Goal: Task Accomplishment & Management: Manage account settings

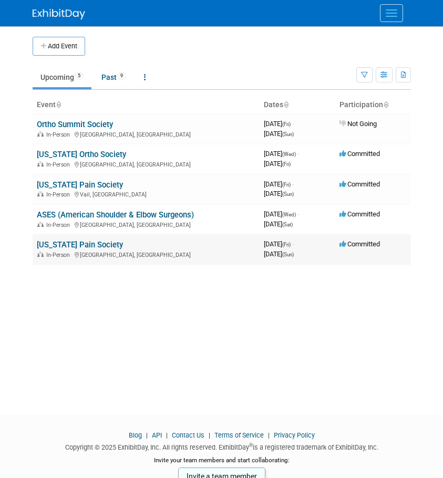
click at [79, 243] on link "[US_STATE] Pain Society" at bounding box center [80, 244] width 86 height 9
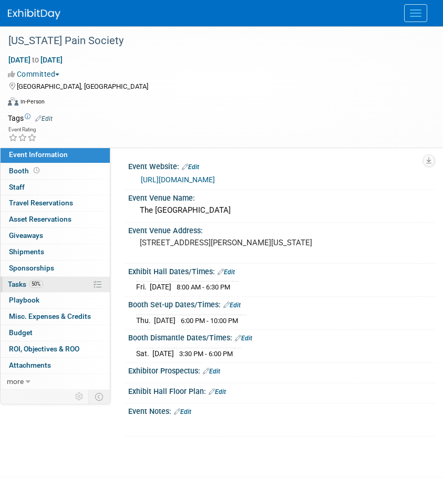
click at [15, 285] on span "Tasks 50%" at bounding box center [25, 284] width 35 height 8
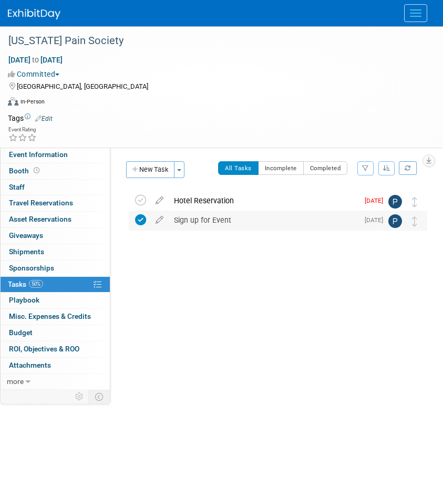
click at [205, 217] on div "Sign up for Event" at bounding box center [264, 220] width 190 height 18
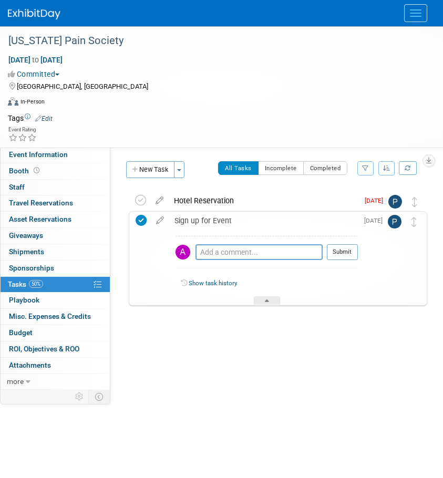
click at [204, 217] on div "Sign up for Event" at bounding box center [263, 221] width 188 height 18
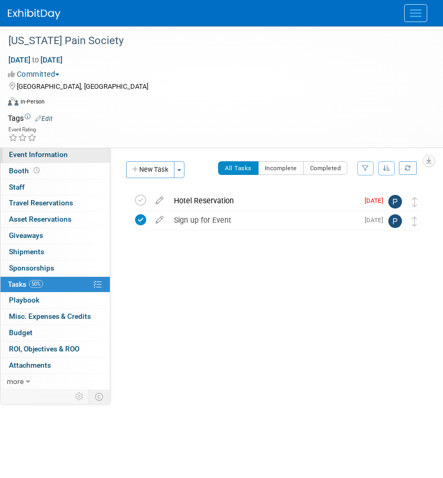
click at [54, 159] on link "Event Information" at bounding box center [55, 155] width 109 height 16
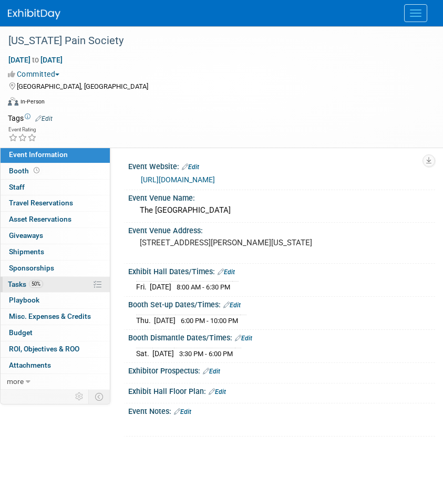
click at [15, 278] on link "50% Tasks 50%" at bounding box center [55, 285] width 109 height 16
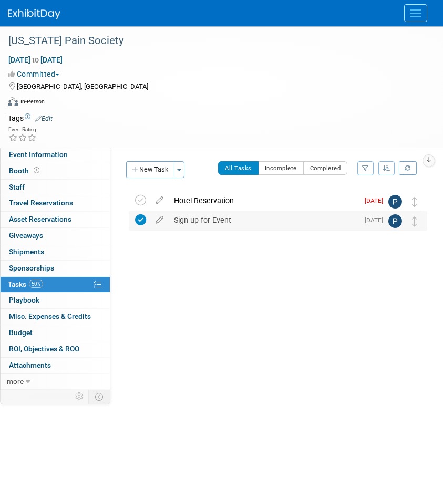
click at [195, 223] on div "Sign up for Event" at bounding box center [264, 220] width 190 height 18
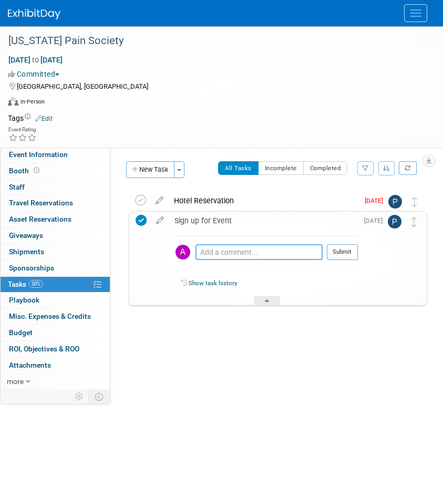
click at [229, 248] on textarea at bounding box center [258, 252] width 127 height 16
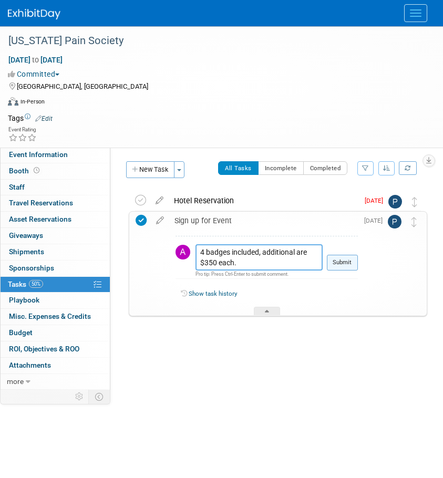
type textarea "4 badges included, additional are $350 each."
click at [345, 260] on button "Submit" at bounding box center [342, 263] width 31 height 16
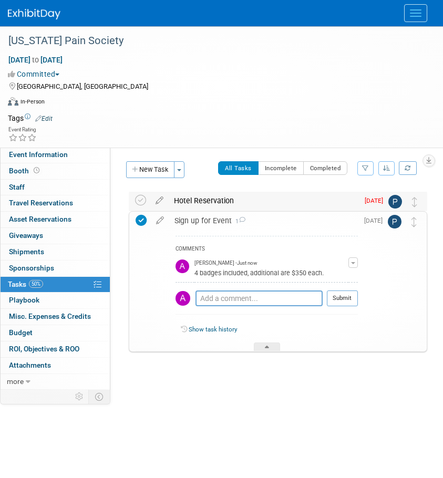
click at [196, 193] on div "Hotel Reservation" at bounding box center [264, 201] width 190 height 18
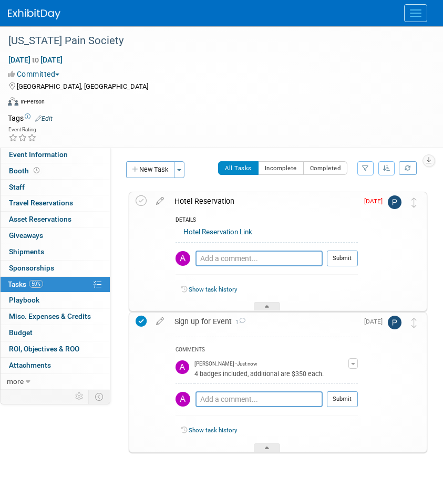
click at [398, 207] on img at bounding box center [394, 202] width 14 height 14
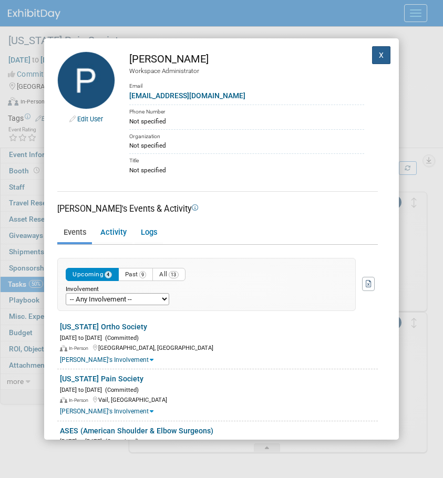
click at [372, 54] on button "X" at bounding box center [381, 55] width 19 height 18
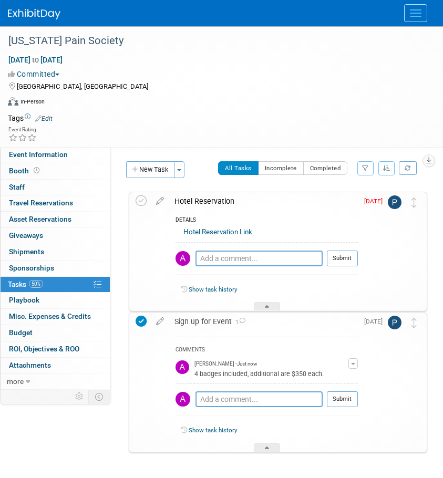
click at [367, 200] on span "Aug 25" at bounding box center [376, 200] width 24 height 7
click at [158, 200] on icon at bounding box center [160, 198] width 18 height 13
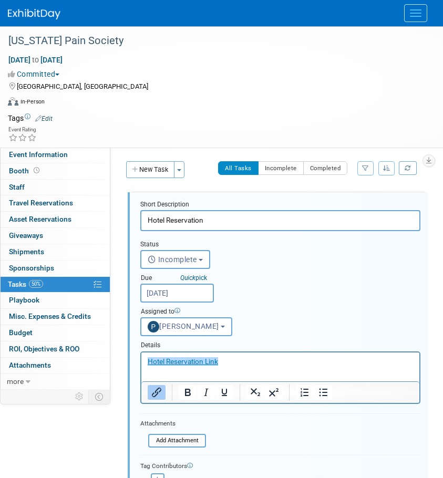
click at [193, 290] on input "Aug 25, 2025" at bounding box center [177, 293] width 74 height 19
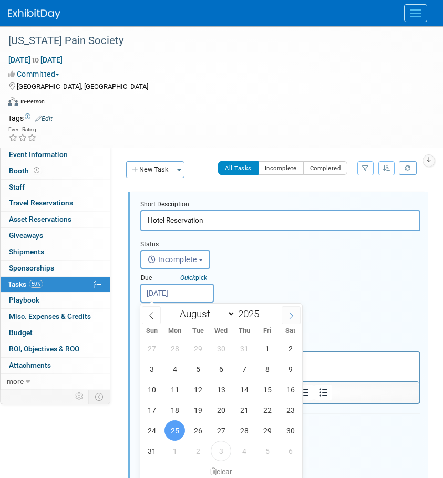
click at [288, 320] on span at bounding box center [290, 315] width 19 height 18
select select "8"
click at [224, 411] on span "24" at bounding box center [221, 410] width 20 height 20
type input "Sep 24, 2025"
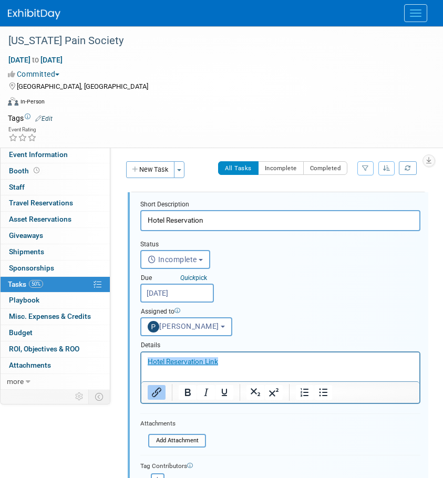
click at [284, 297] on div "Status <i class="far fa-clock" style="padding: 6px 4px 6px 1px;"></i> Incomplet…" at bounding box center [280, 284] width 296 height 106
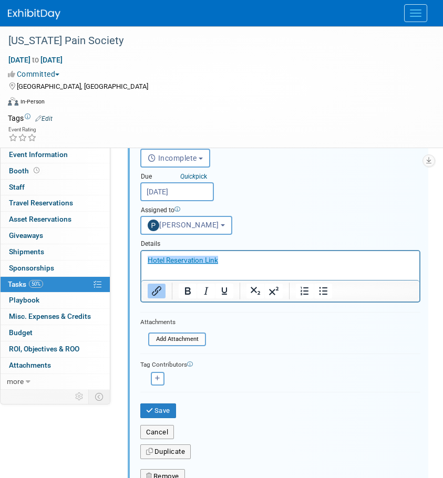
scroll to position [105, 0]
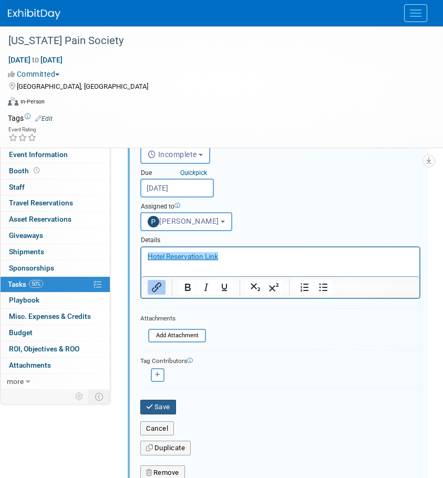
click at [161, 407] on button "Save" at bounding box center [158, 407] width 36 height 15
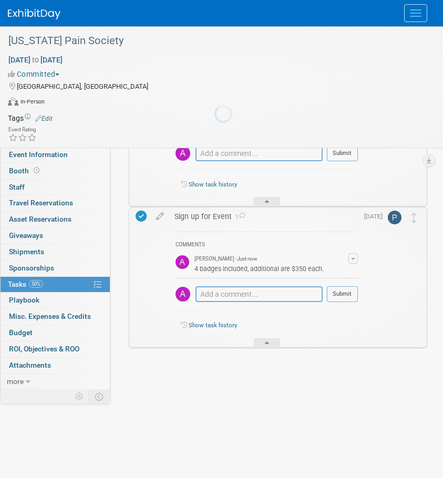
scroll to position [0, 0]
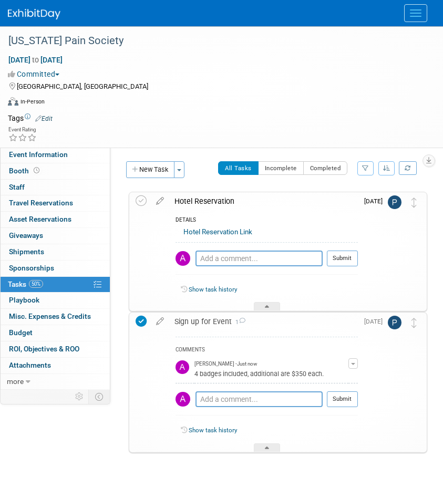
click at [227, 233] on link "Hotel Reservation Link" at bounding box center [217, 232] width 69 height 8
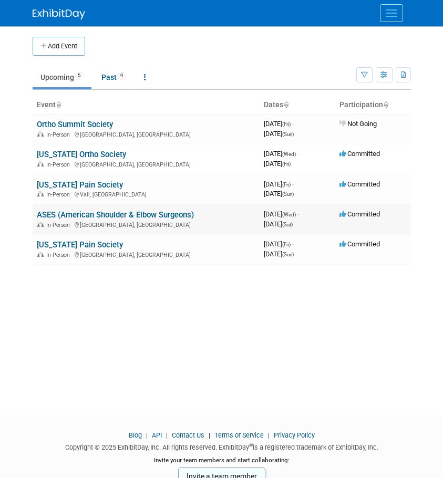
click at [66, 213] on link "ASES (American Shoulder & Elbow Surgeons)" at bounding box center [115, 214] width 157 height 9
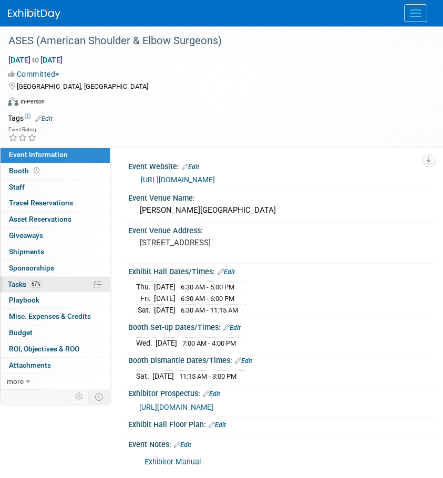
click at [20, 279] on link "67% Tasks 67%" at bounding box center [55, 285] width 109 height 16
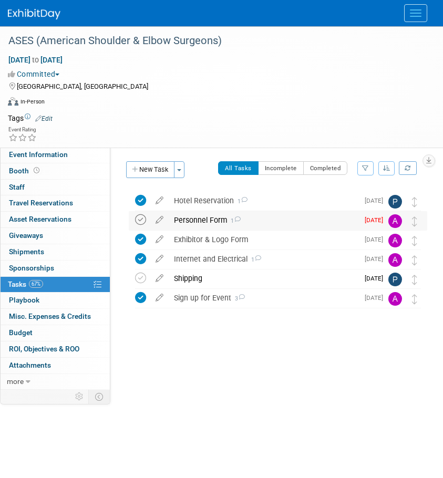
click at [139, 222] on icon at bounding box center [140, 219] width 11 height 11
